Goal: Task Accomplishment & Management: Use online tool/utility

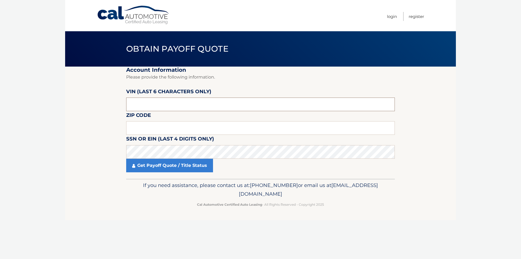
click at [197, 105] on input "text" at bounding box center [260, 105] width 269 height 14
click at [191, 102] on input "text" at bounding box center [260, 105] width 269 height 14
type input "519339"
click at [154, 127] on input "text" at bounding box center [260, 128] width 269 height 14
type input "10309"
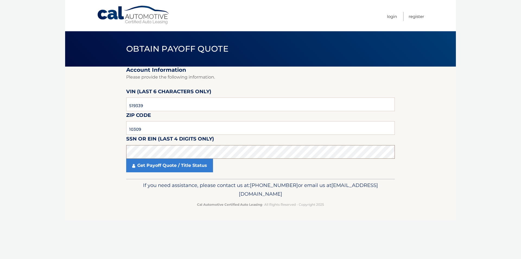
click button "For Originating Dealer" at bounding box center [0, 0] width 0 height 0
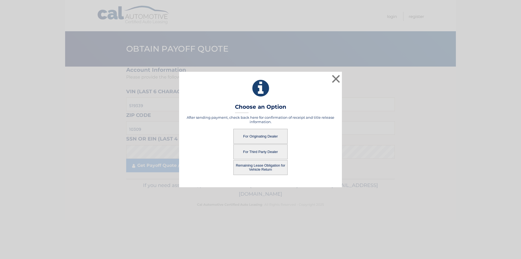
click at [261, 168] on button "Remaining Lease Obligation for Vehicle Return" at bounding box center [261, 167] width 54 height 15
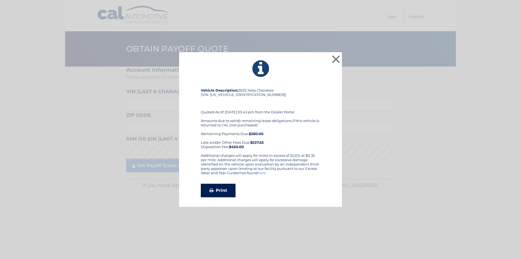
click at [221, 187] on link "Print" at bounding box center [218, 191] width 35 height 14
